Goal: Transaction & Acquisition: Purchase product/service

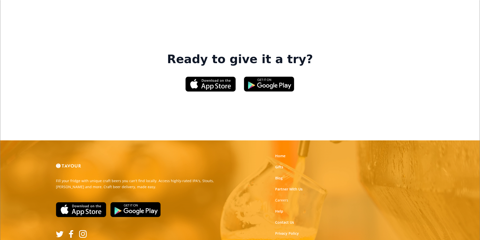
scroll to position [763, 0]
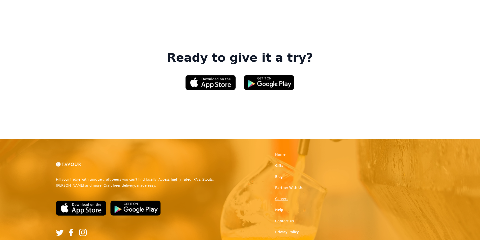
click at [286, 197] on strong "Careers" at bounding box center [281, 199] width 13 height 5
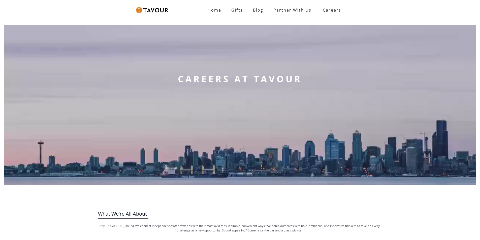
click at [247, 13] on link "Gifts" at bounding box center [237, 10] width 22 height 10
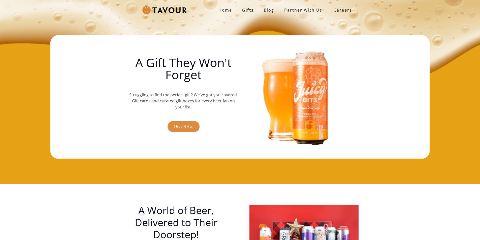
click at [182, 126] on link "Shop gifts" at bounding box center [184, 126] width 32 height 11
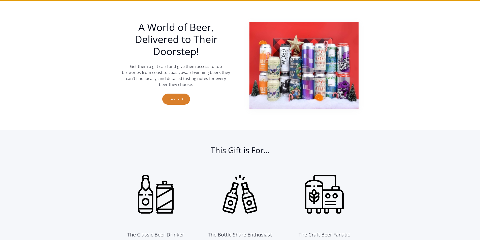
scroll to position [184, 0]
